Goal: Find specific page/section: Find specific page/section

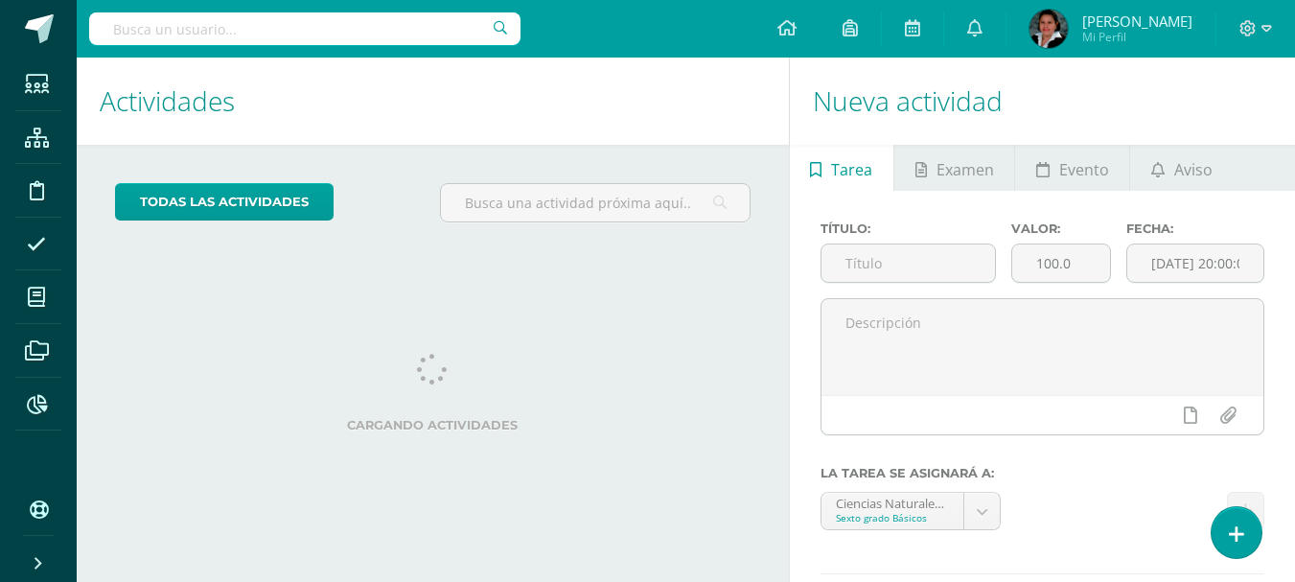
click at [314, 17] on input "text" at bounding box center [304, 28] width 431 height 33
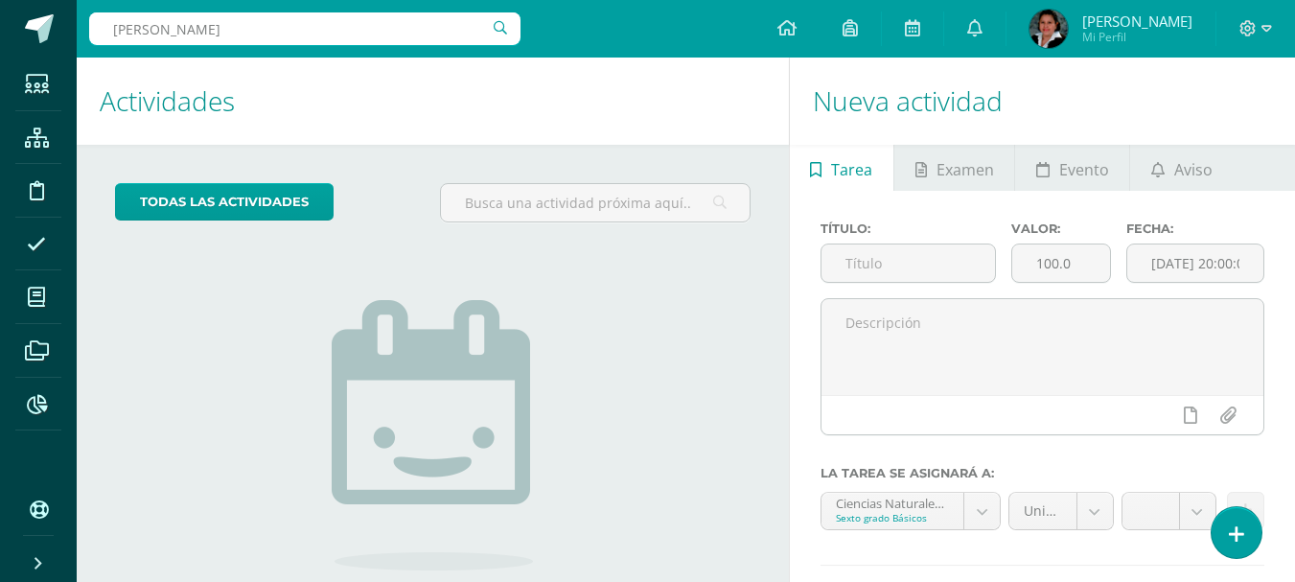
type input "paula roca"
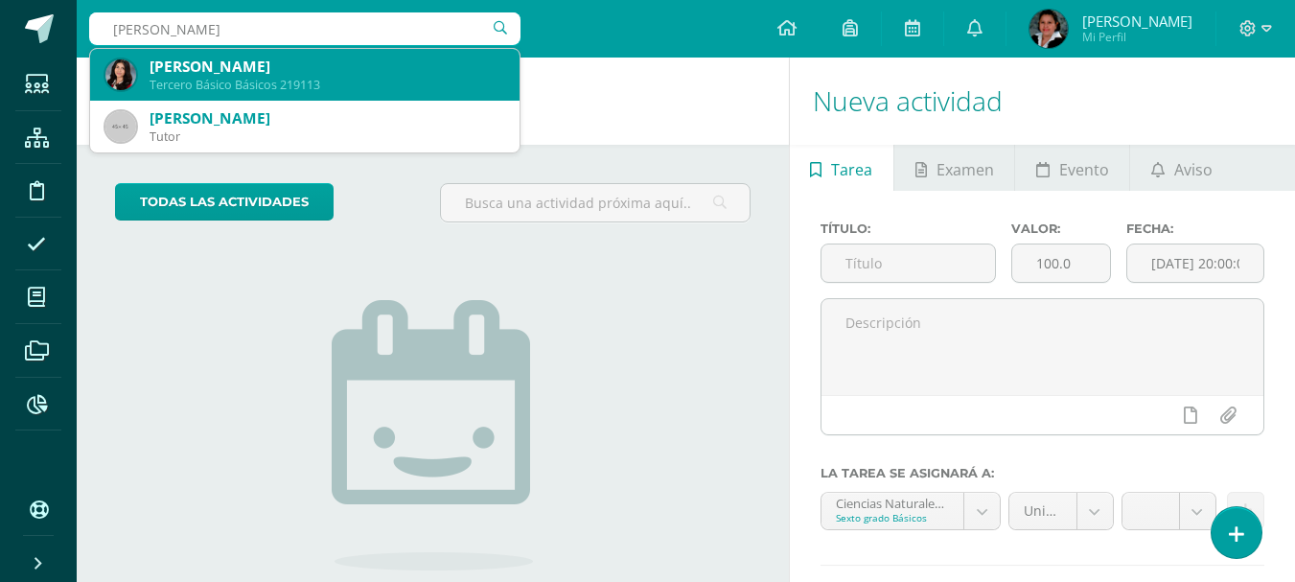
click at [242, 72] on div "Paula Isabel Roca Gálvez" at bounding box center [327, 67] width 355 height 20
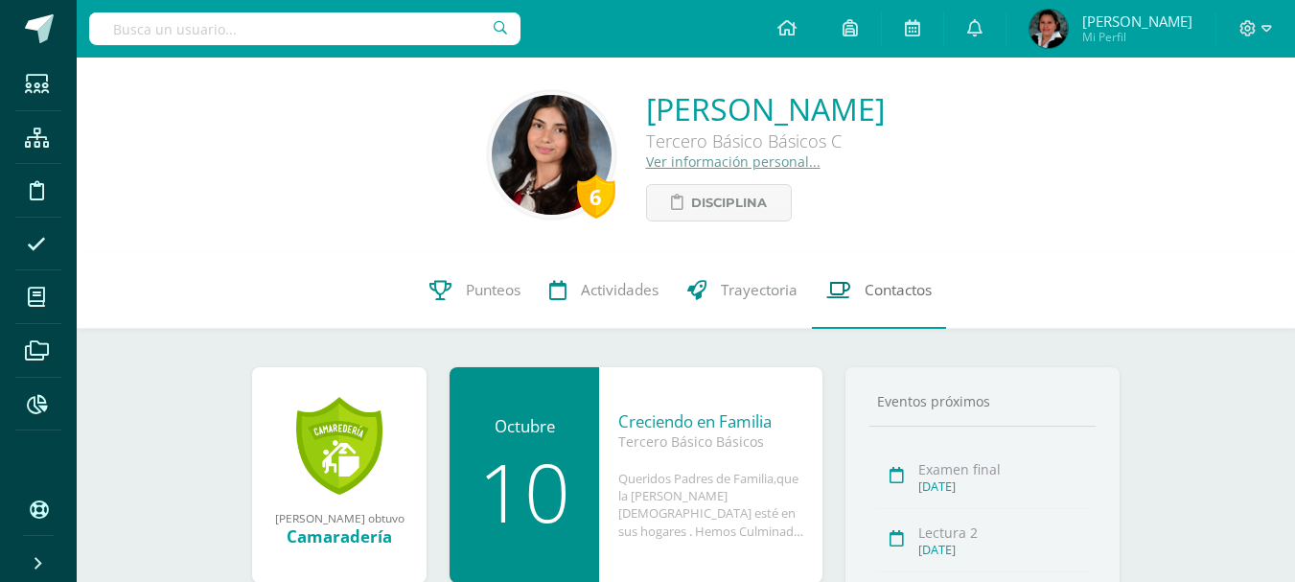
click at [894, 294] on span "Contactos" at bounding box center [898, 290] width 67 height 20
